Goal: Task Accomplishment & Management: Use online tool/utility

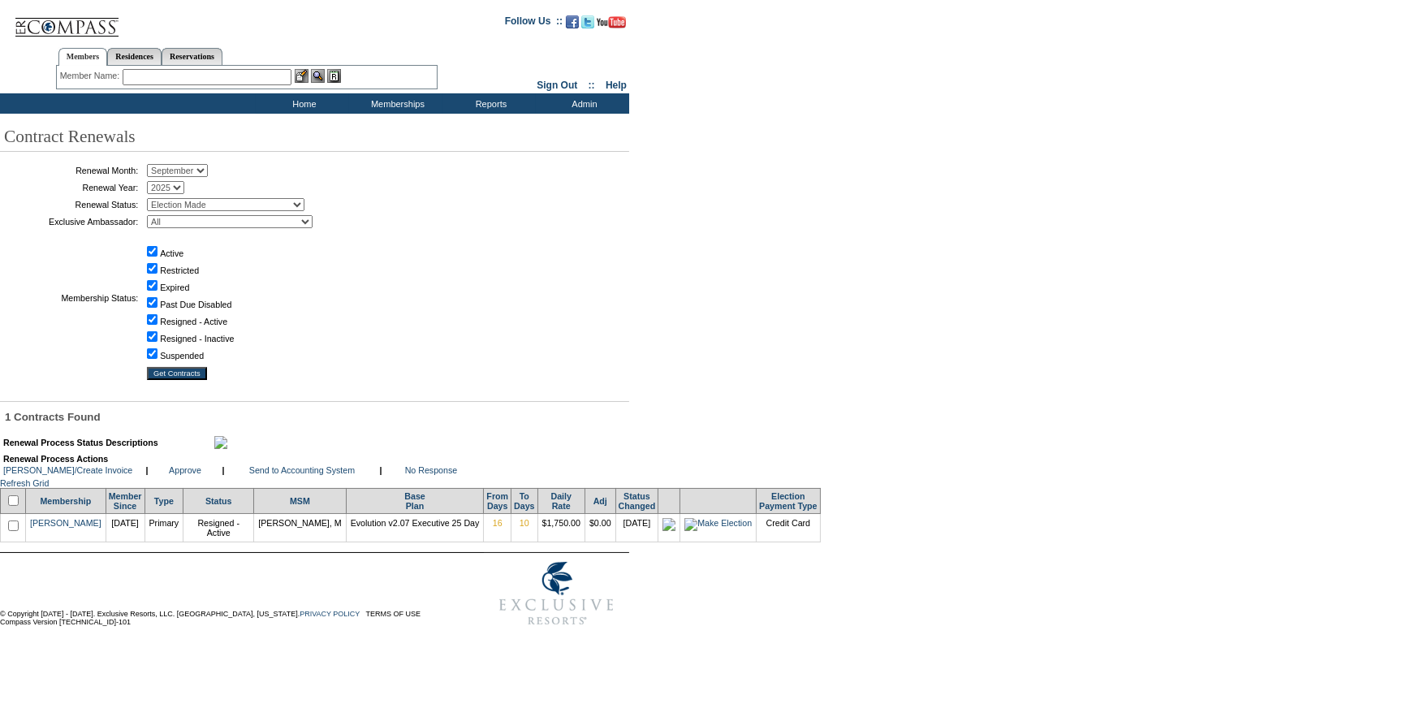
click at [16, 506] on input "checkbox" at bounding box center [13, 500] width 11 height 11
checkbox input "true"
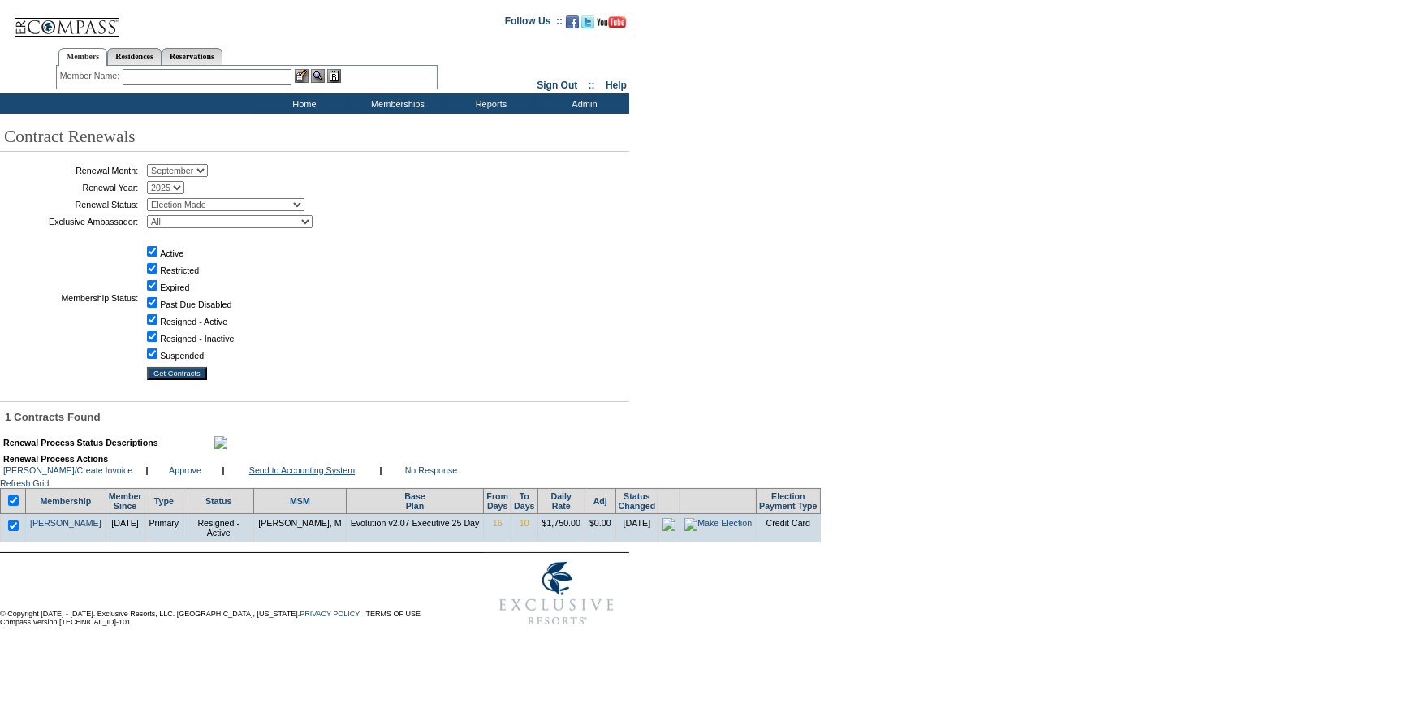
click at [279, 475] on link "Send to Accounting System" at bounding box center [302, 470] width 106 height 10
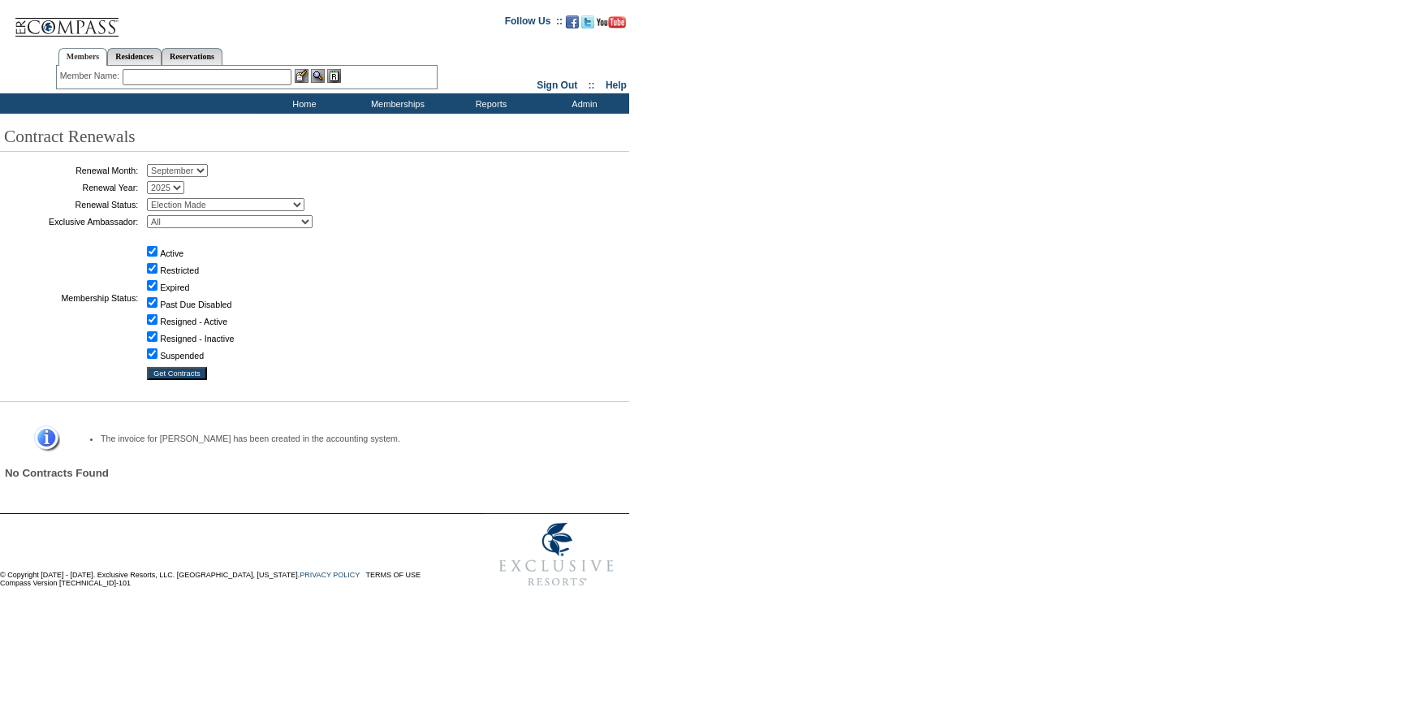
click at [241, 69] on input "text" at bounding box center [207, 77] width 169 height 16
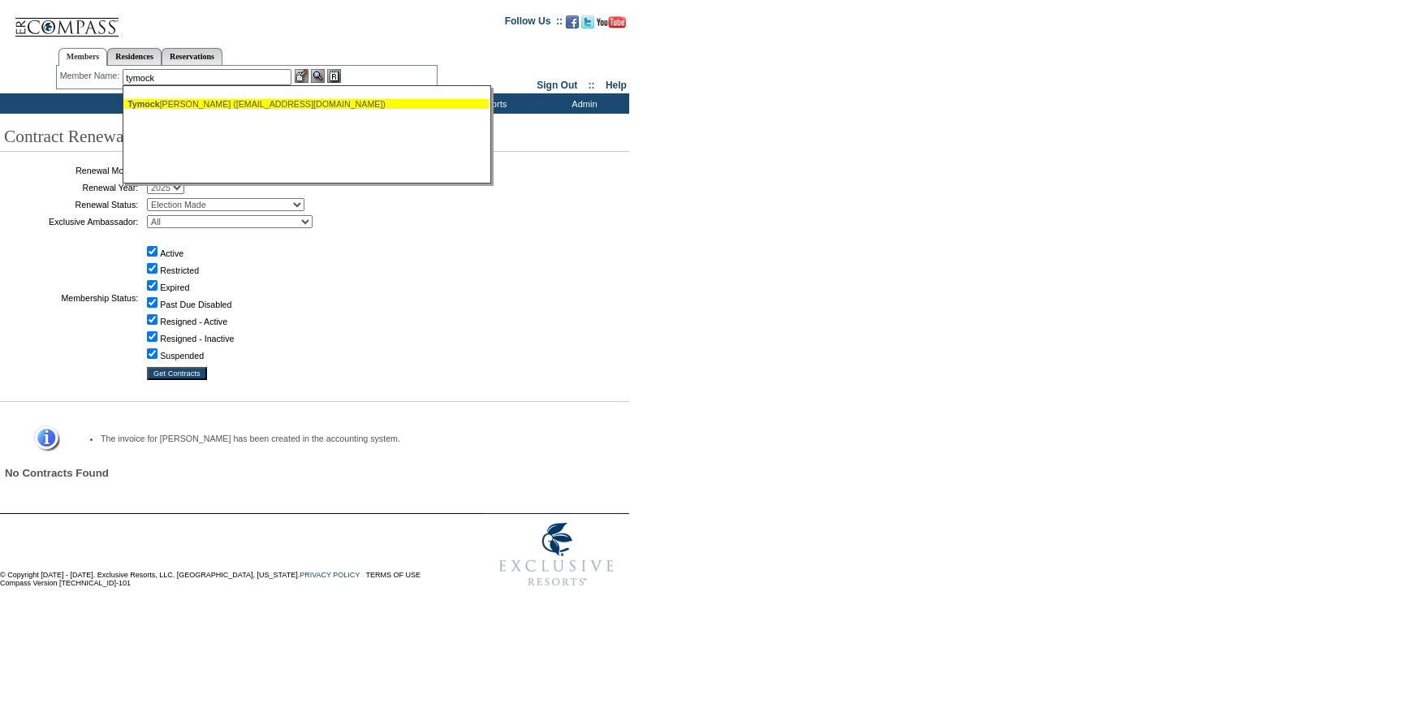
click at [248, 102] on div "Tymock o, [PERSON_NAME] ([EMAIL_ADDRESS][DOMAIN_NAME])" at bounding box center [305, 104] width 357 height 10
type input "[PERSON_NAME] ([EMAIL_ADDRESS][DOMAIN_NAME])"
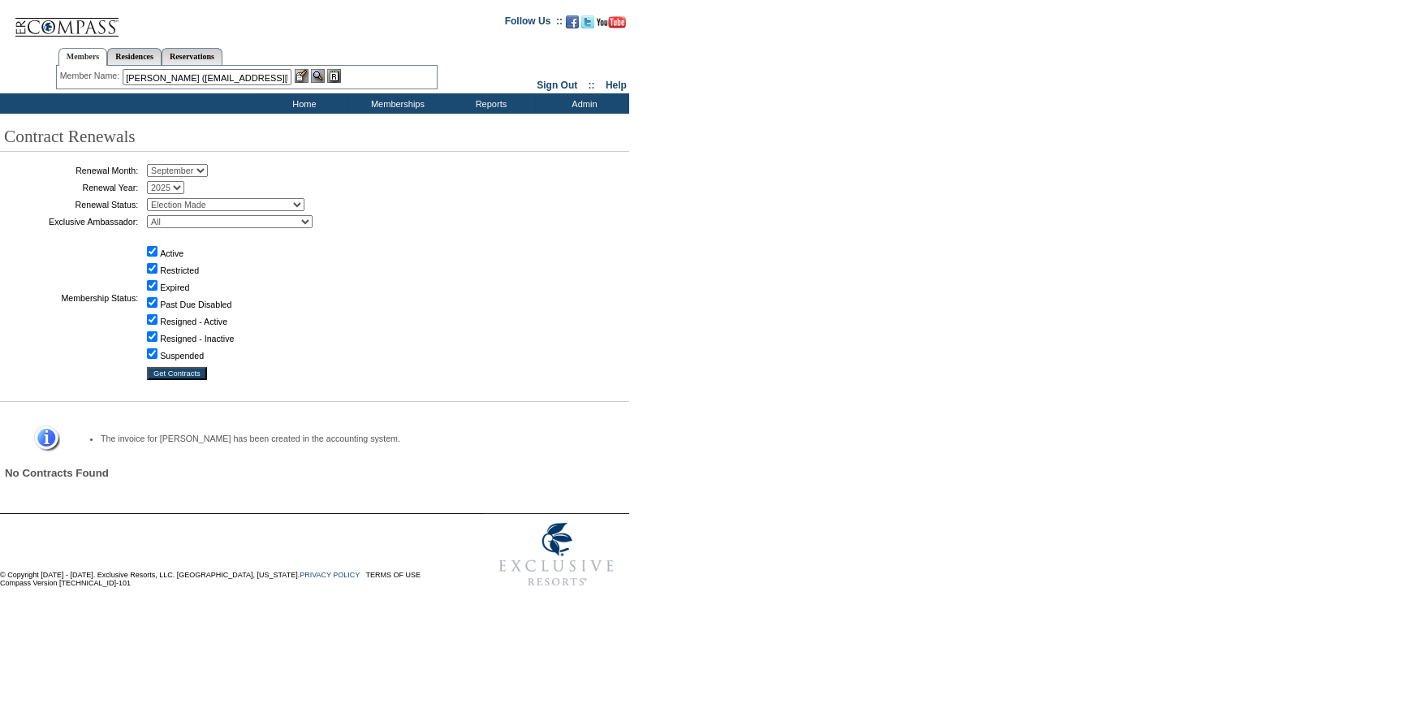
click at [304, 76] on img at bounding box center [302, 76] width 14 height 14
